Goal: Task Accomplishment & Management: Complete application form

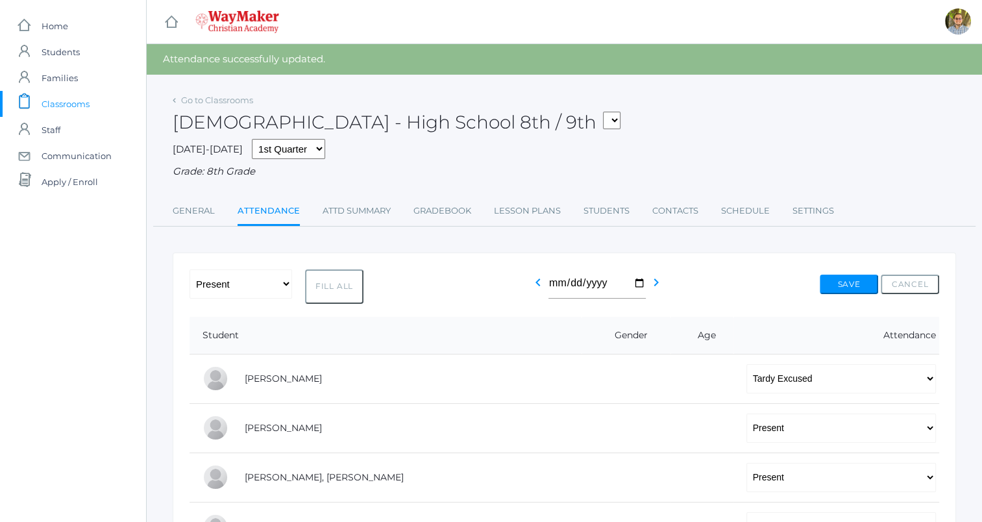
click at [637, 125] on div "[DEMOGRAPHIC_DATA] - High School 8th / 9th FINANCE - Personal Finance SG - Stud…" at bounding box center [564, 115] width 783 height 48
click at [82, 99] on span "Classrooms" at bounding box center [66, 104] width 48 height 26
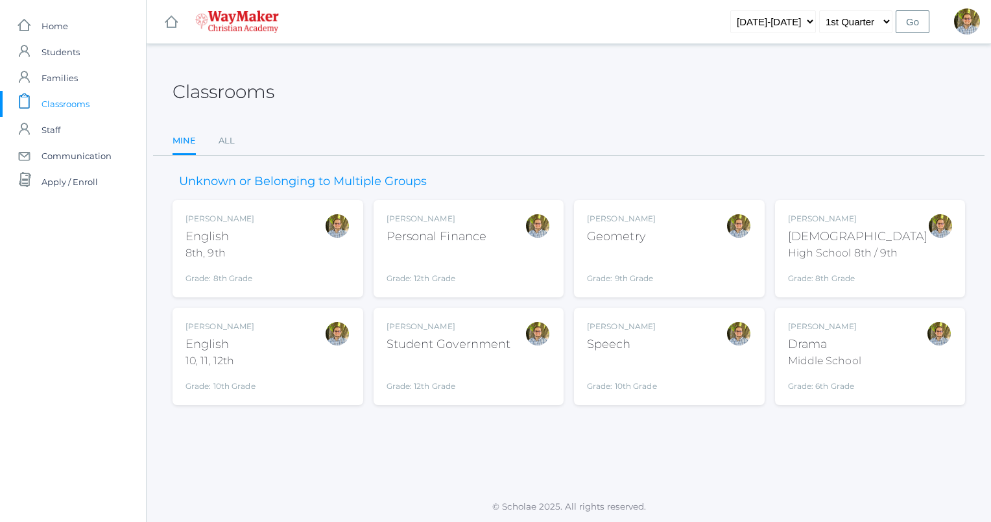
click at [288, 236] on div "[PERSON_NAME] [DEMOGRAPHIC_DATA] 8th, 9th Grade: 8th Grade 08ENGLISH" at bounding box center [268, 248] width 165 height 71
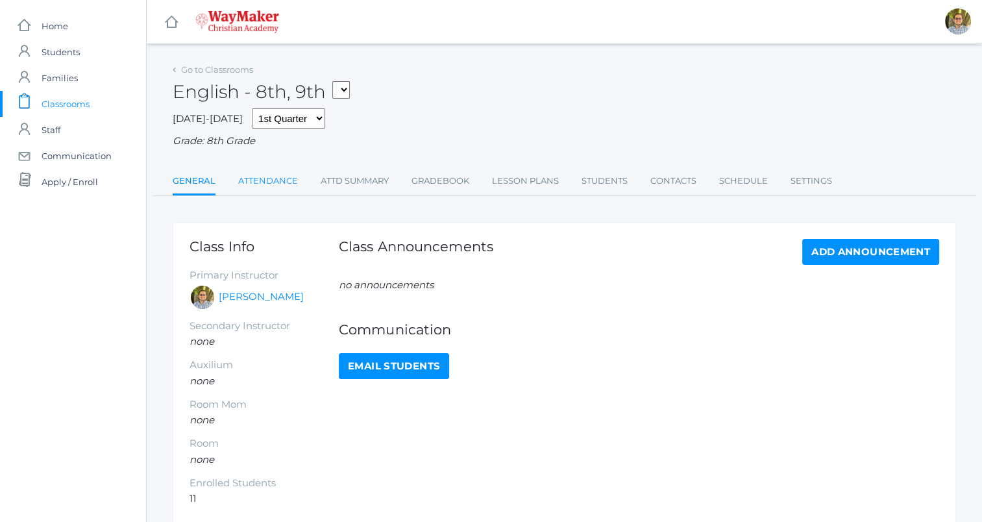
click at [286, 176] on link "Attendance" at bounding box center [268, 181] width 60 height 26
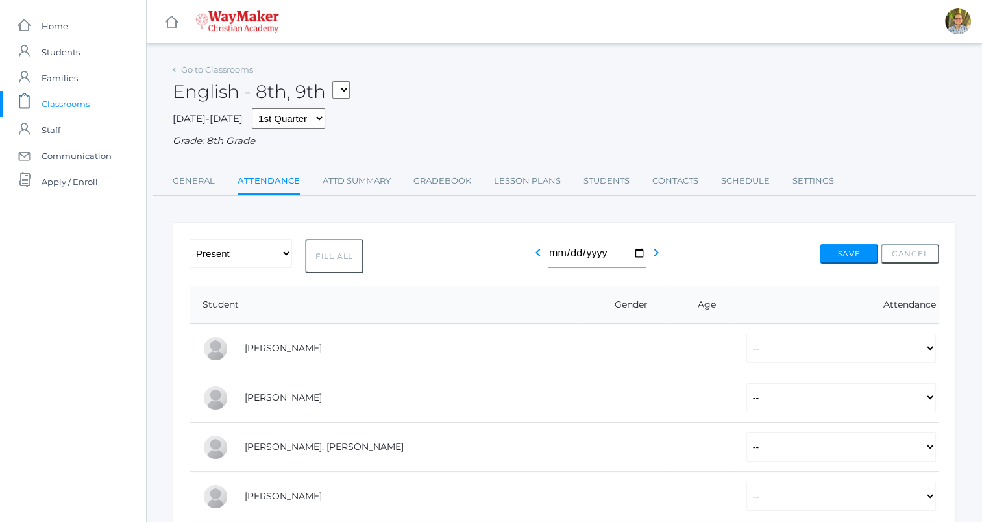
click at [335, 254] on button "Fill All" at bounding box center [334, 256] width 58 height 34
select select "P"
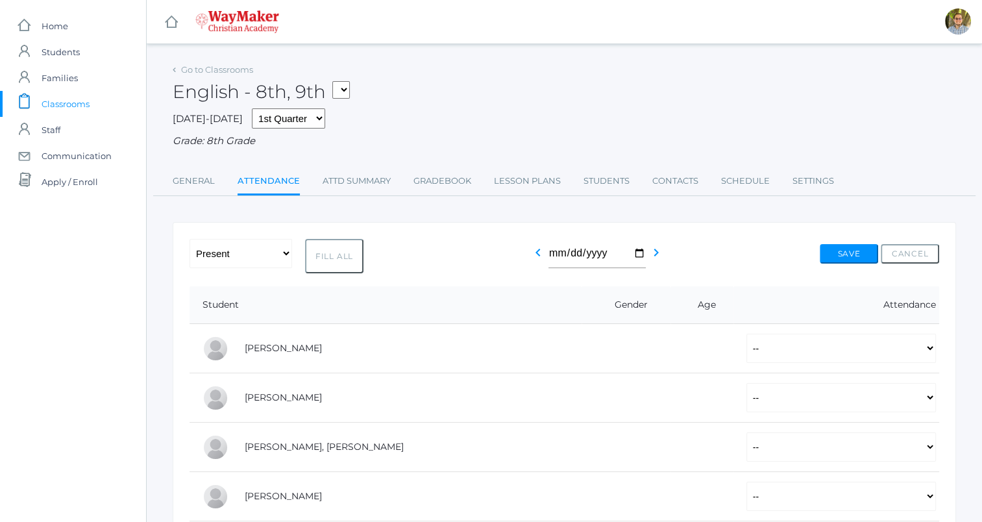
select select "P"
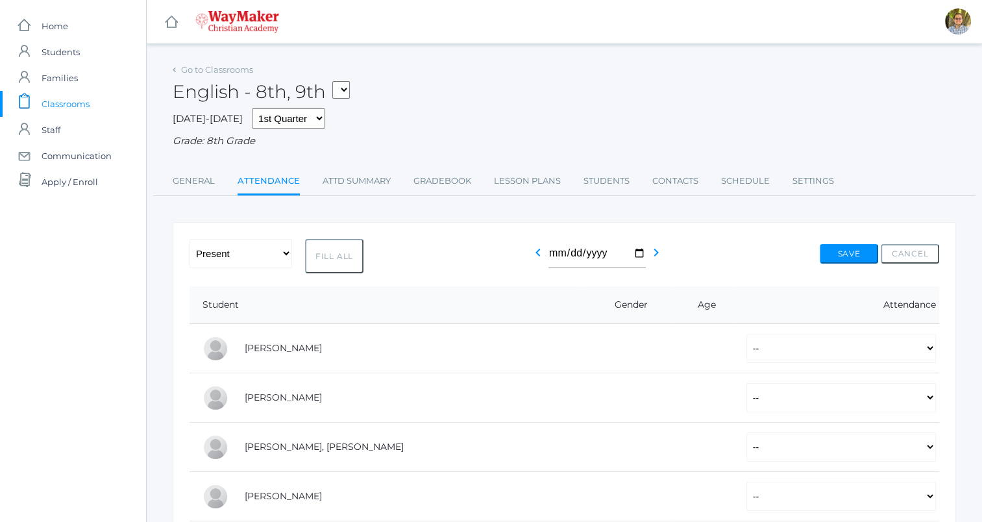
select select "P"
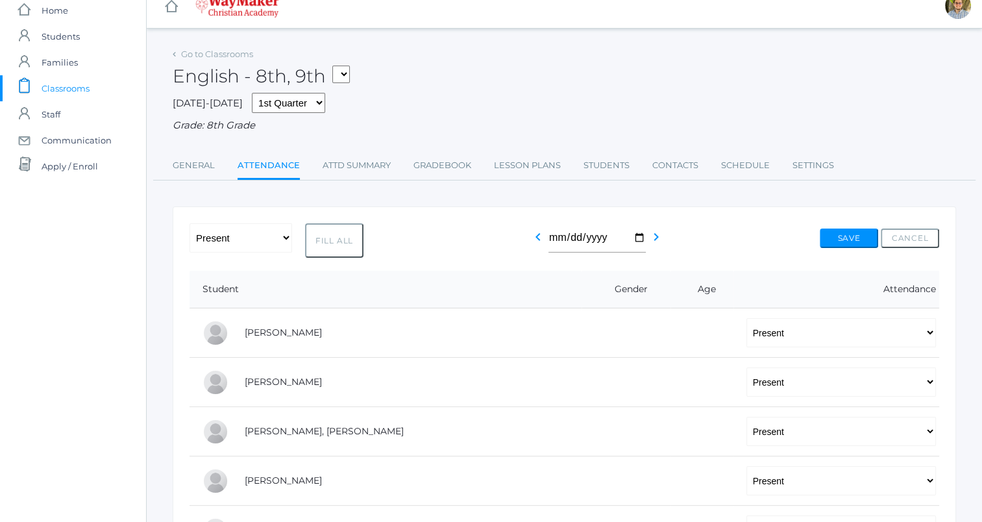
scroll to position [16, 0]
click at [848, 230] on button "Save" at bounding box center [848, 237] width 58 height 19
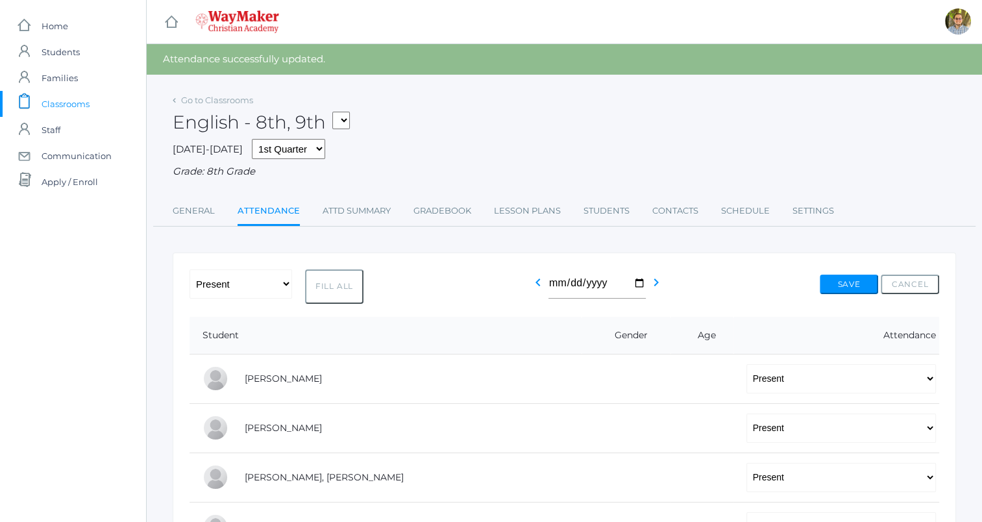
click at [70, 101] on span "Classrooms" at bounding box center [66, 104] width 48 height 26
